Goal: Information Seeking & Learning: Learn about a topic

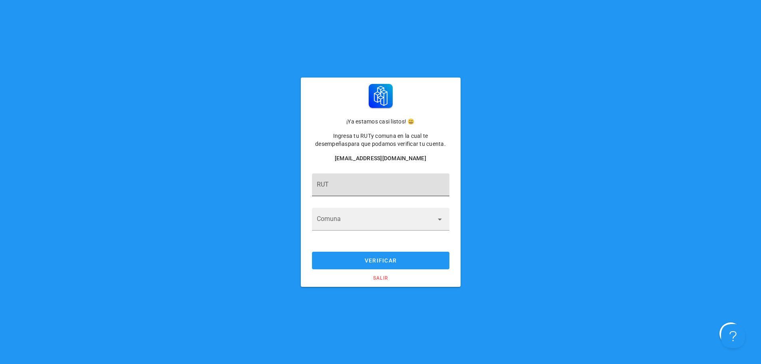
click at [371, 191] on input "RUT" at bounding box center [381, 188] width 128 height 13
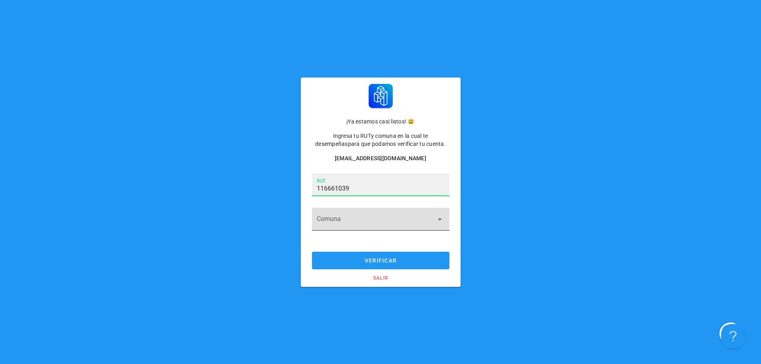
type input "11.666.103-9"
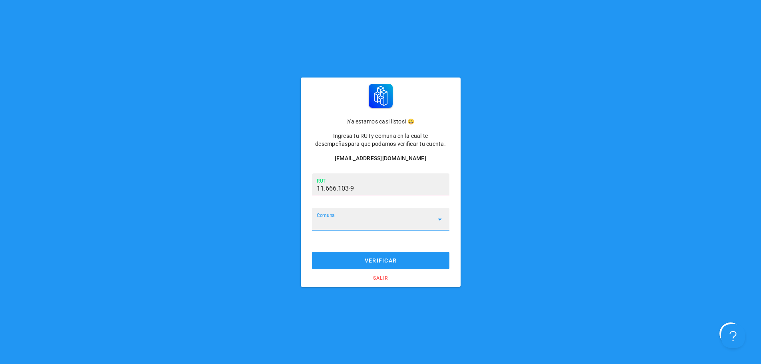
click at [362, 223] on input "Comuna" at bounding box center [375, 223] width 117 height 13
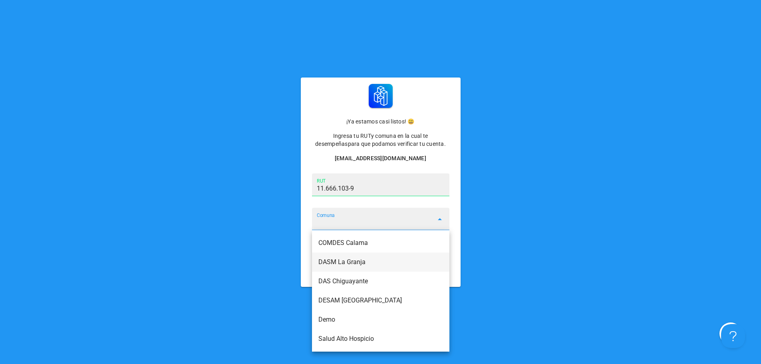
click at [364, 263] on div "DASM La Granja" at bounding box center [380, 262] width 125 height 8
type input "DASM La Granja"
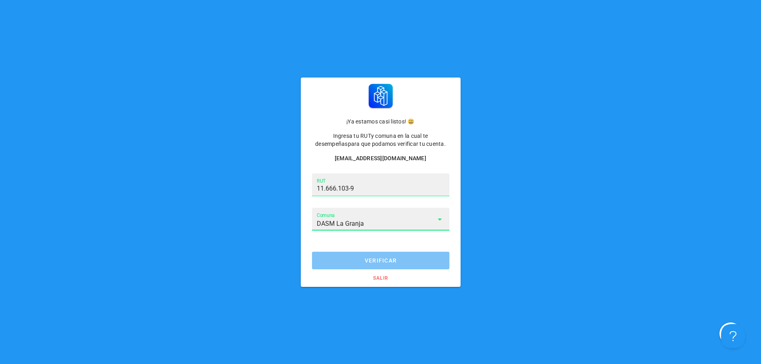
click at [381, 260] on span "verificar" at bounding box center [381, 260] width 122 height 6
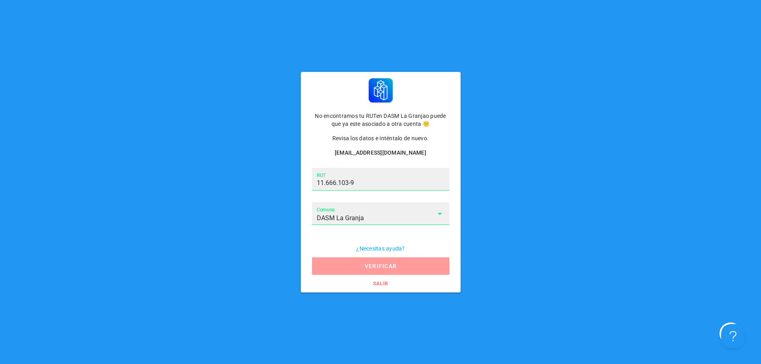
click at [381, 267] on span "verificar" at bounding box center [381, 266] width 122 height 6
click at [381, 267] on div "¿Necesitas ayuda? verificar salir" at bounding box center [380, 266] width 153 height 46
click at [381, 267] on span "verificar" at bounding box center [381, 266] width 122 height 6
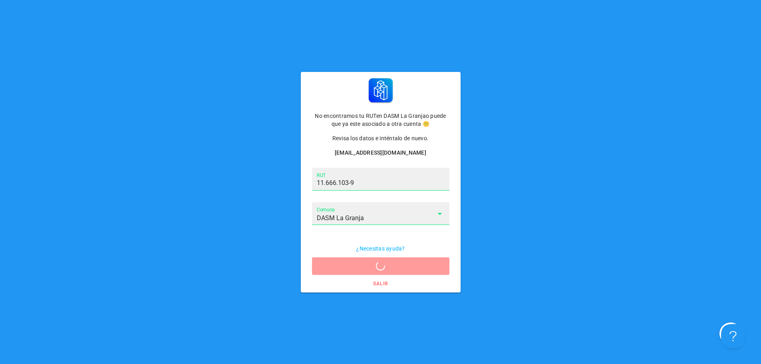
click at [381, 267] on span "verificar" at bounding box center [381, 266] width 122 height 6
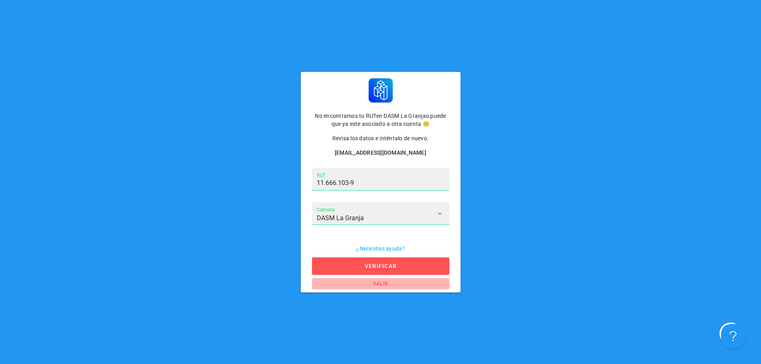
click at [380, 285] on span "salir" at bounding box center [380, 284] width 127 height 6
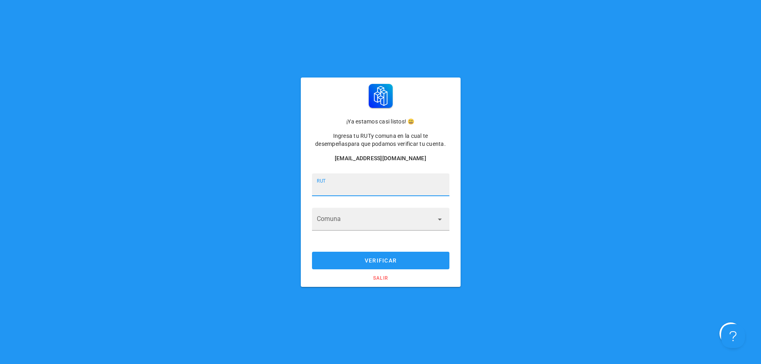
click at [345, 189] on input "RUT" at bounding box center [381, 188] width 128 height 13
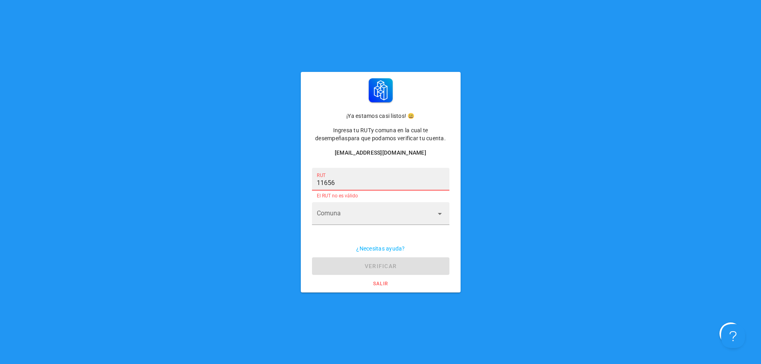
drag, startPoint x: 286, startPoint y: 187, endPoint x: 238, endPoint y: 184, distance: 48.0
click at [238, 184] on div "¡Ya estamos casi listos! 😃 Ingresa tu RUT y comuna en la cual te desempeñas par…" at bounding box center [381, 182] width 758 height 220
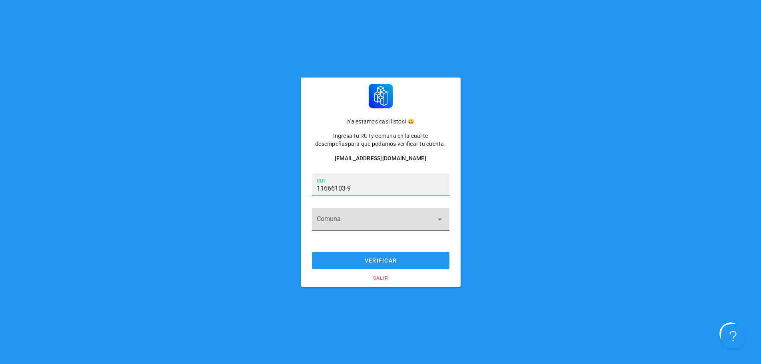
type input "11.666.103-9"
click at [334, 219] on input "Comuna" at bounding box center [375, 223] width 117 height 13
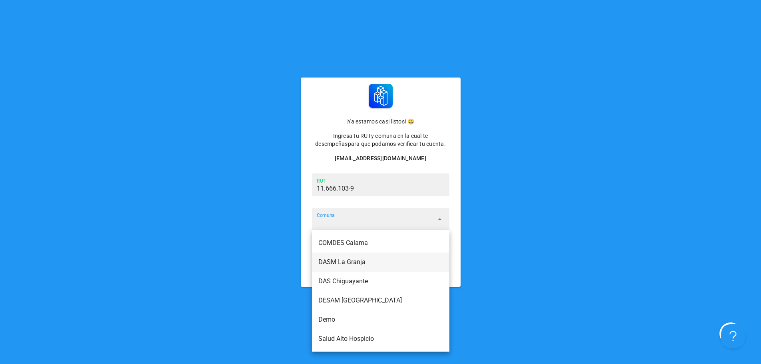
click at [358, 264] on div "DASM La Granja" at bounding box center [380, 262] width 125 height 8
type input "DASM La Granja"
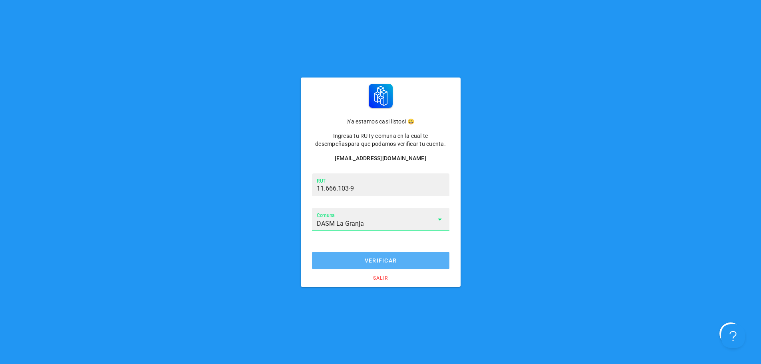
click at [363, 261] on span "verificar" at bounding box center [381, 260] width 122 height 6
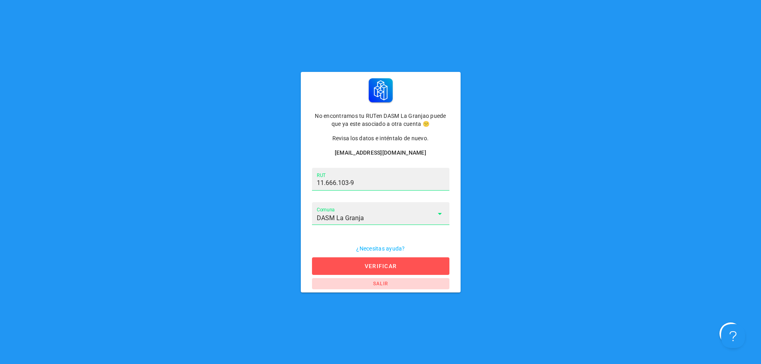
click at [378, 283] on span "salir" at bounding box center [380, 284] width 127 height 6
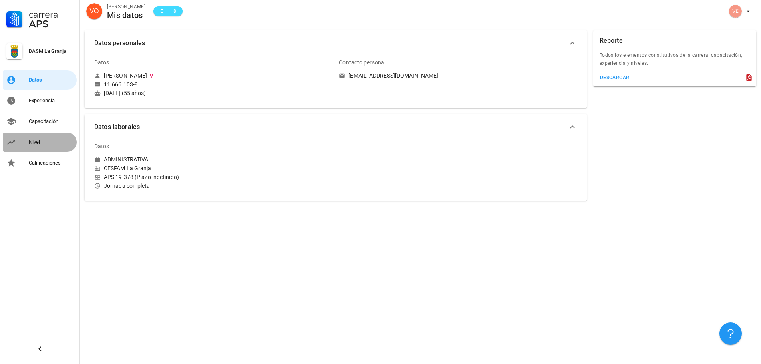
click at [40, 143] on div "Nivel" at bounding box center [51, 142] width 45 height 6
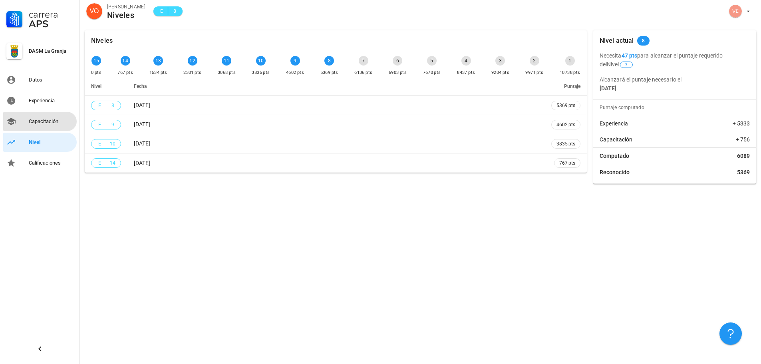
click at [42, 122] on div "Capacitación" at bounding box center [51, 121] width 45 height 6
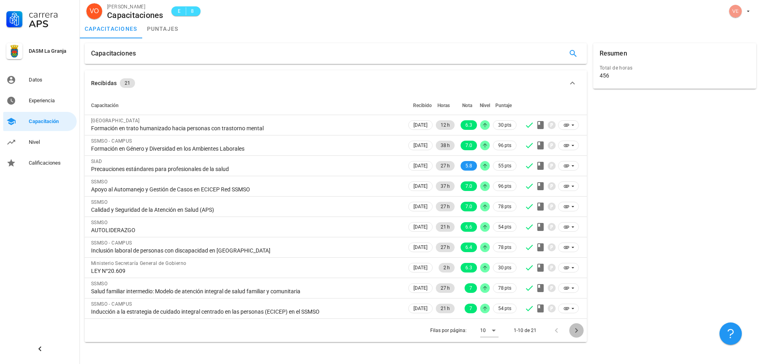
click at [577, 331] on icon "Página siguiente" at bounding box center [576, 330] width 3 height 5
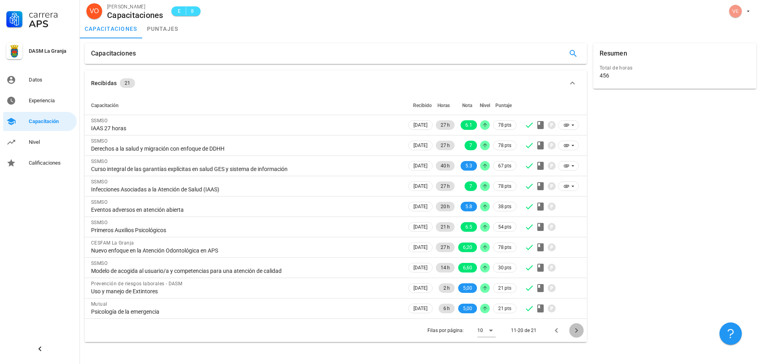
click at [578, 330] on icon "Página siguiente" at bounding box center [577, 331] width 10 height 10
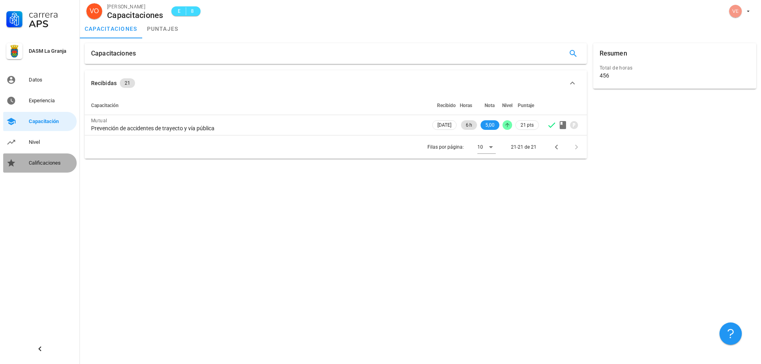
click at [41, 161] on div "Calificaciones" at bounding box center [51, 163] width 45 height 6
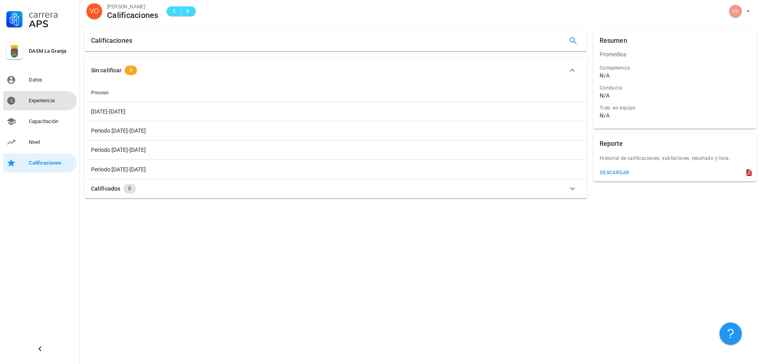
click at [40, 101] on div "Experiencia" at bounding box center [51, 100] width 45 height 6
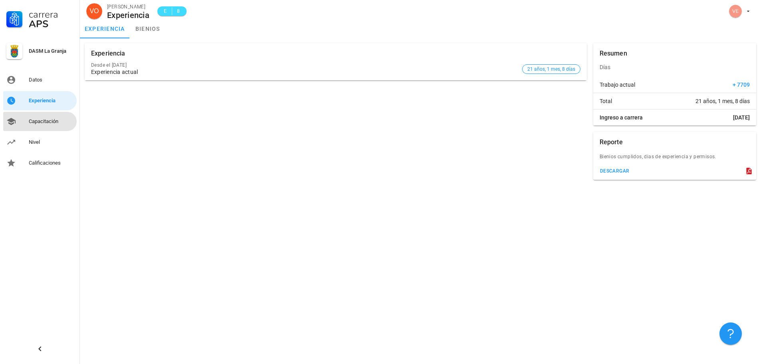
click at [48, 120] on div "Capacitación" at bounding box center [51, 121] width 45 height 6
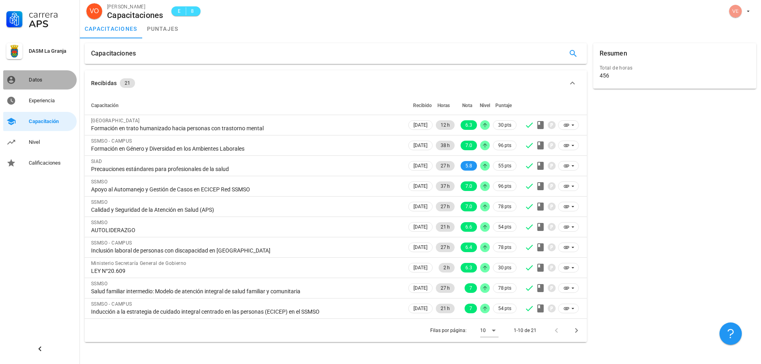
click at [38, 77] on div "Datos" at bounding box center [51, 80] width 45 height 6
